Goal: Navigation & Orientation: Find specific page/section

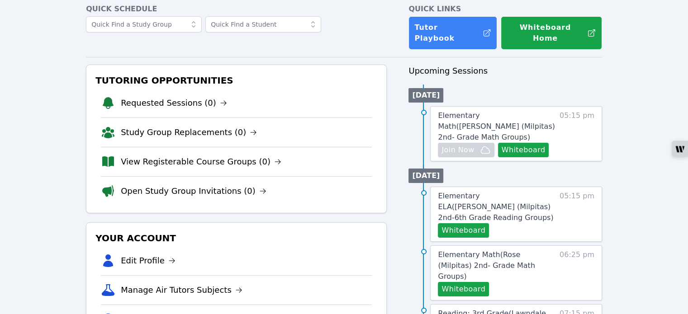
scroll to position [90, 0]
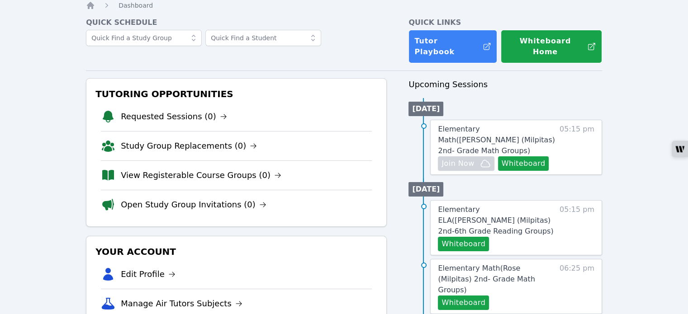
scroll to position [45, 0]
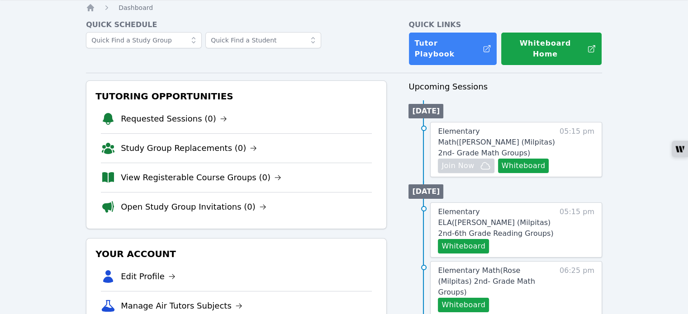
scroll to position [45, 0]
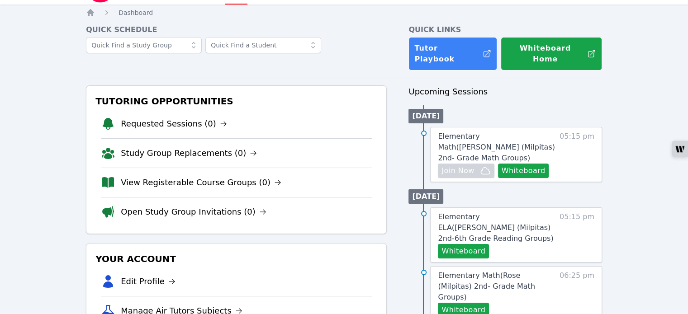
scroll to position [45, 0]
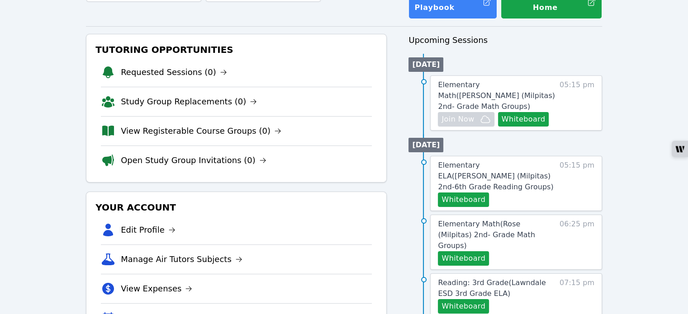
scroll to position [90, 0]
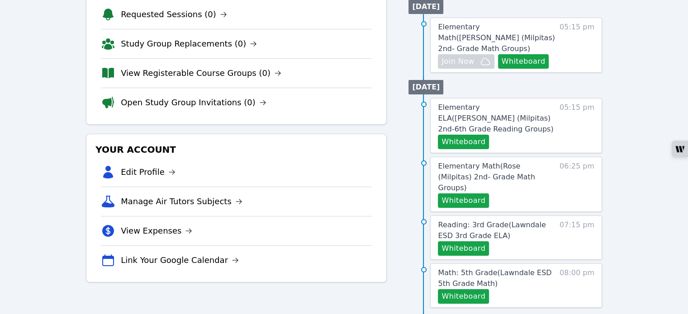
scroll to position [136, 0]
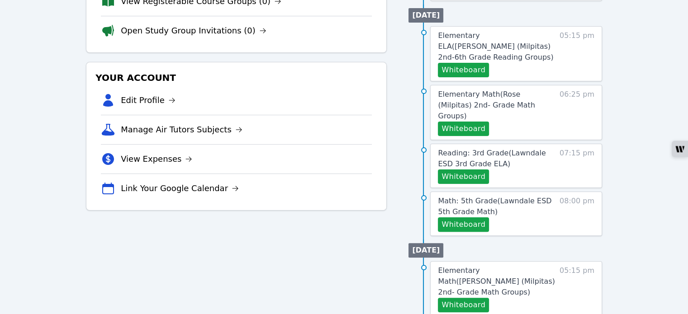
scroll to position [226, 0]
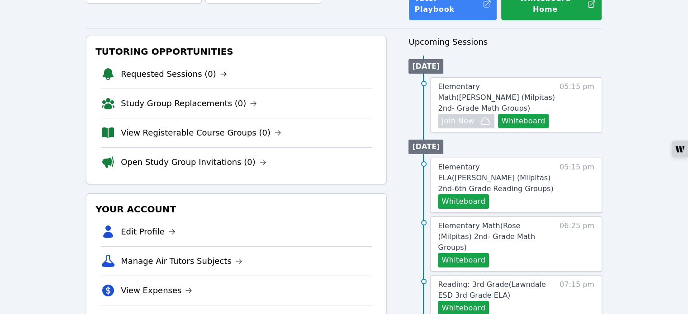
scroll to position [90, 0]
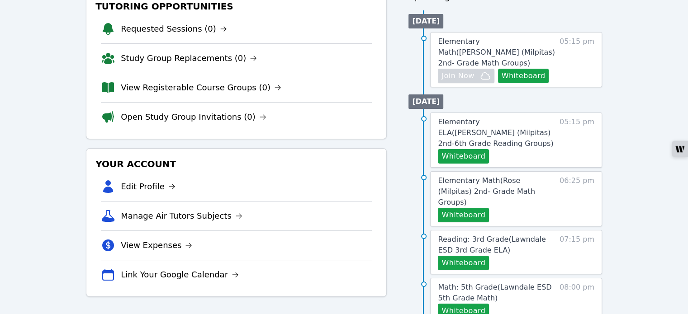
scroll to position [136, 0]
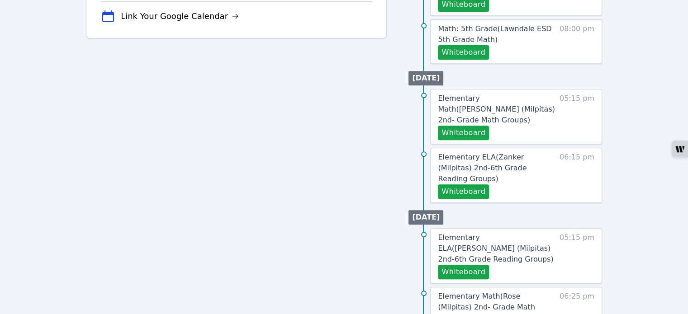
scroll to position [387, 0]
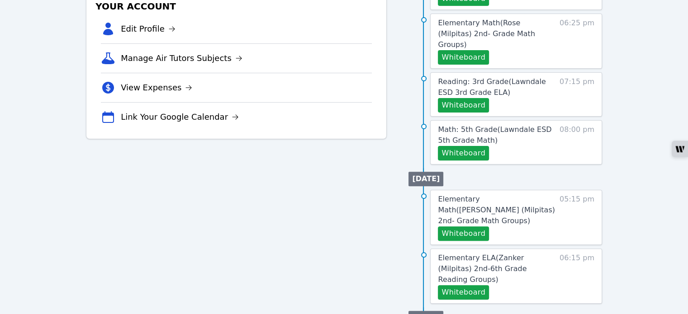
scroll to position [307, 0]
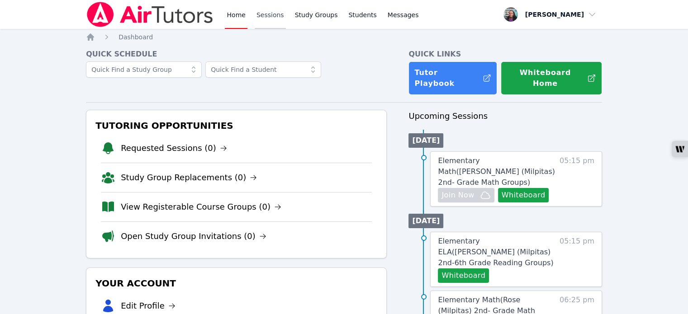
click at [270, 17] on link "Sessions" at bounding box center [270, 14] width 31 height 29
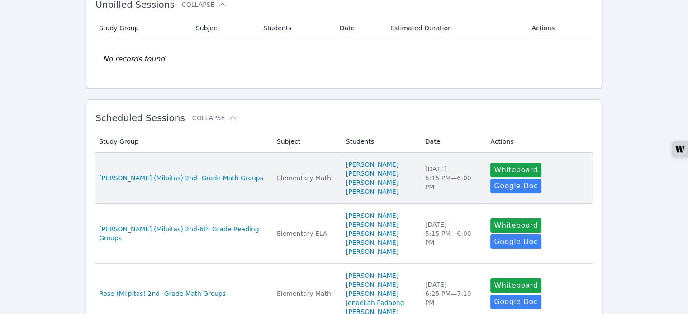
scroll to position [90, 0]
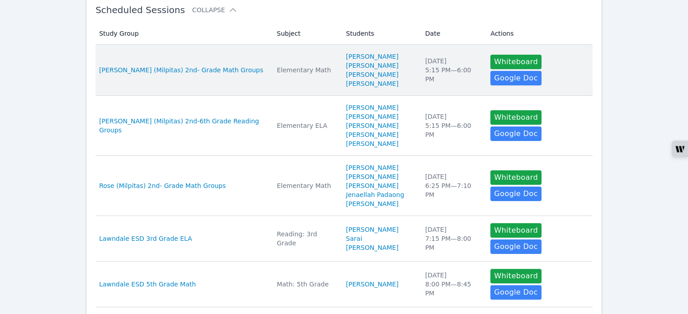
scroll to position [181, 0]
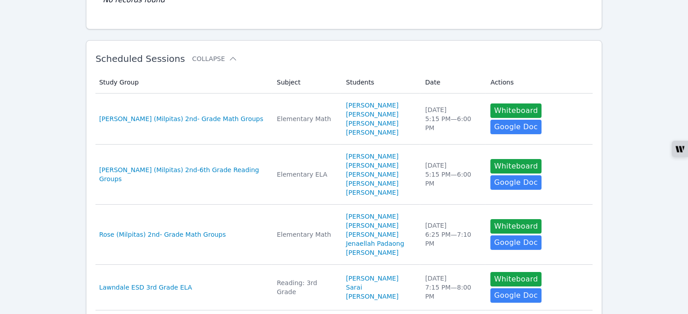
scroll to position [136, 0]
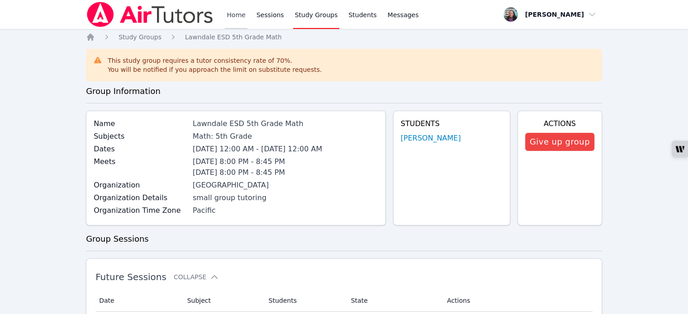
click at [239, 16] on link "Home" at bounding box center [236, 14] width 22 height 29
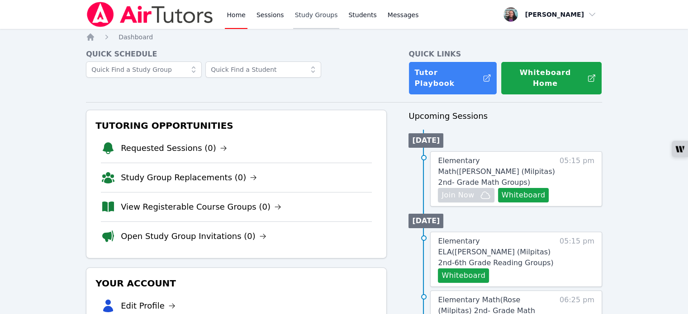
click at [311, 13] on link "Study Groups" at bounding box center [316, 14] width 47 height 29
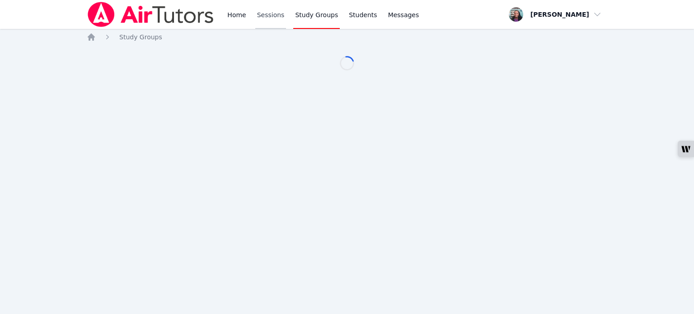
click at [267, 17] on link "Sessions" at bounding box center [270, 14] width 31 height 29
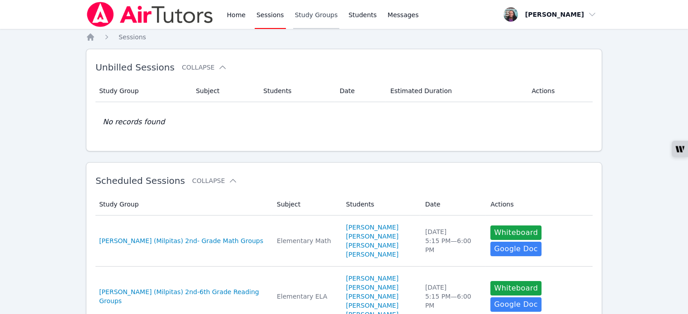
click at [309, 17] on link "Study Groups" at bounding box center [316, 14] width 47 height 29
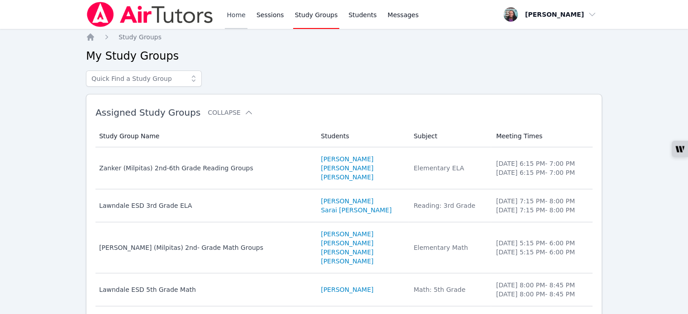
click at [236, 17] on link "Home" at bounding box center [236, 14] width 22 height 29
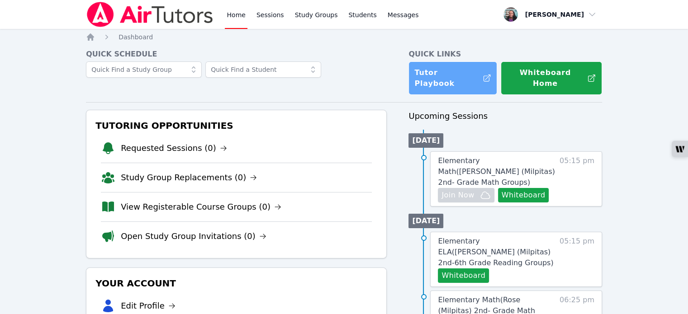
click at [428, 75] on link "Tutor Playbook" at bounding box center [452, 77] width 89 height 33
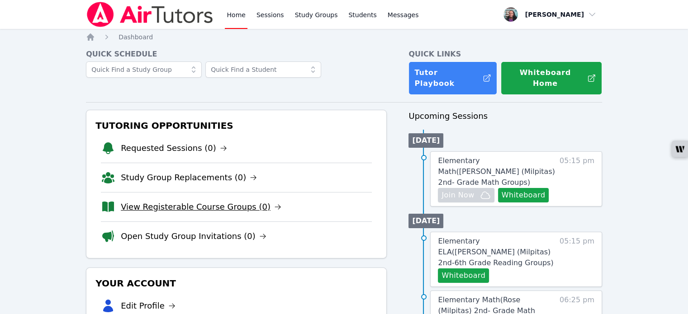
click at [205, 201] on link "View Registerable Course Groups (0)" at bounding box center [201, 207] width 161 height 13
click at [260, 16] on link "Sessions" at bounding box center [270, 14] width 31 height 29
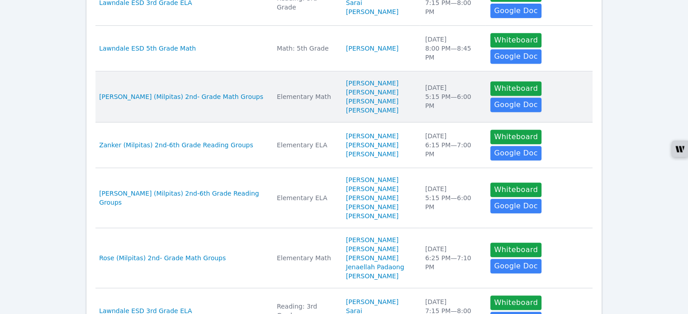
scroll to position [452, 0]
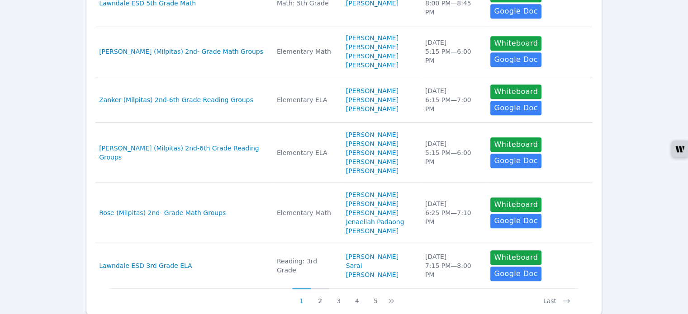
click at [321, 288] on button "2" at bounding box center [320, 296] width 19 height 17
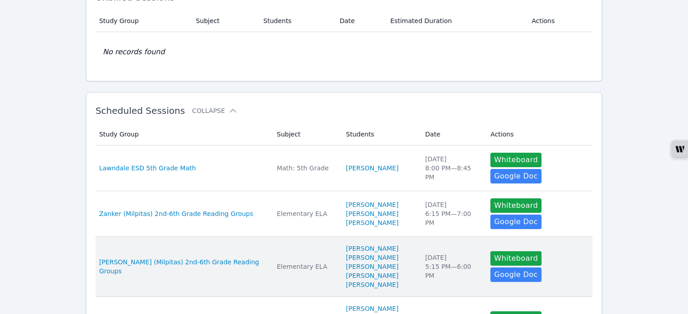
scroll to position [0, 0]
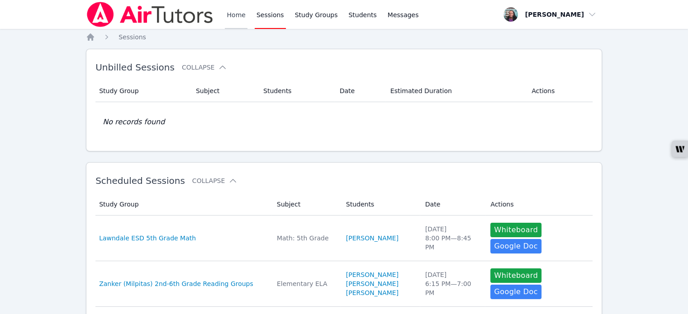
click at [231, 20] on link "Home" at bounding box center [236, 14] width 22 height 29
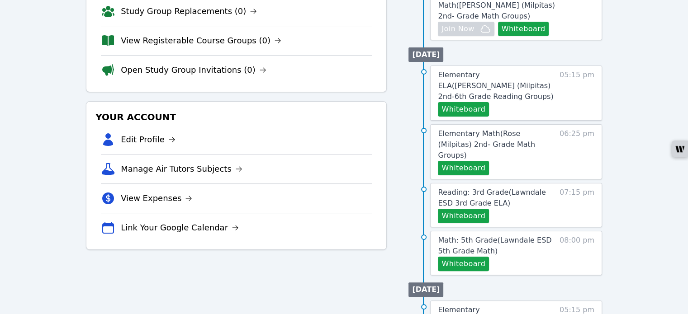
scroll to position [181, 0]
